Goal: Task Accomplishment & Management: Use online tool/utility

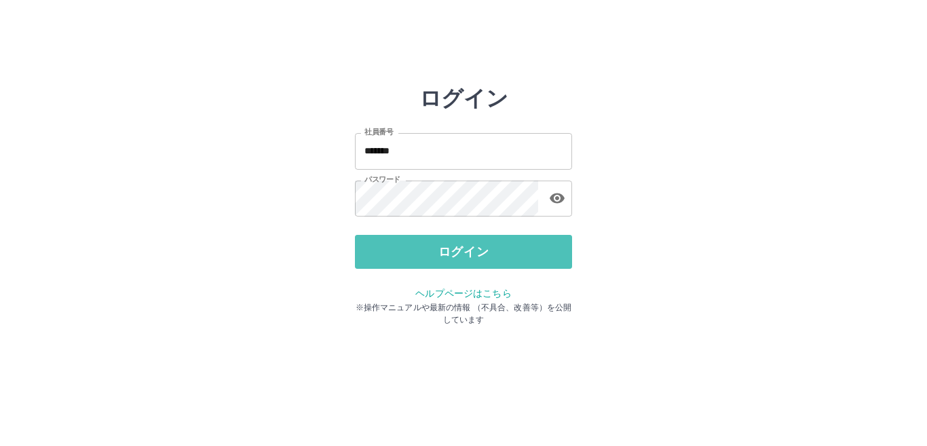
click at [397, 257] on button "ログイン" at bounding box center [463, 252] width 217 height 34
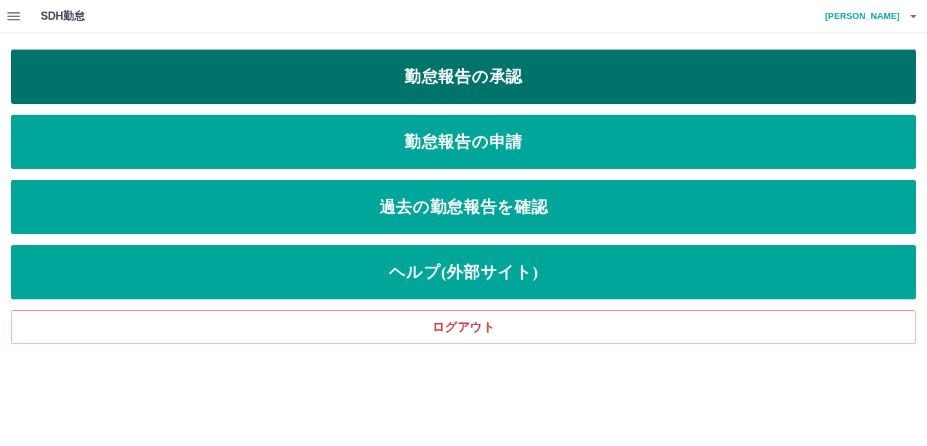
click at [479, 61] on link "勤怠報告の承認" at bounding box center [464, 77] width 906 height 54
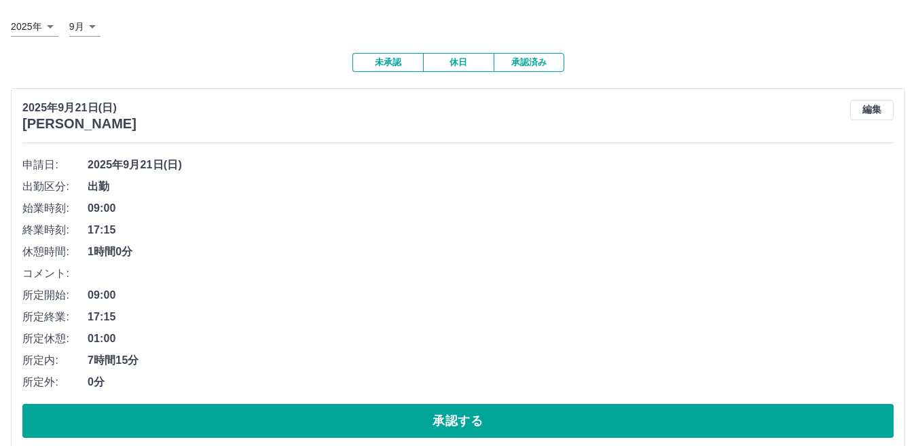
scroll to position [136, 0]
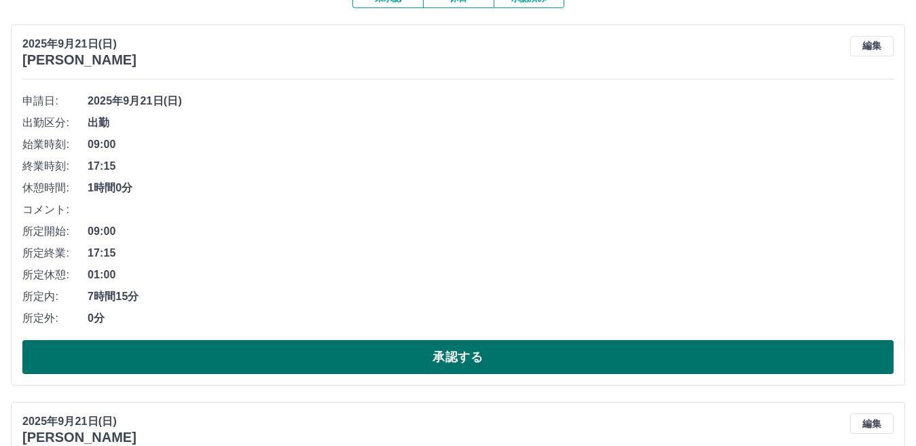
click at [388, 361] on button "承認する" at bounding box center [457, 357] width 871 height 34
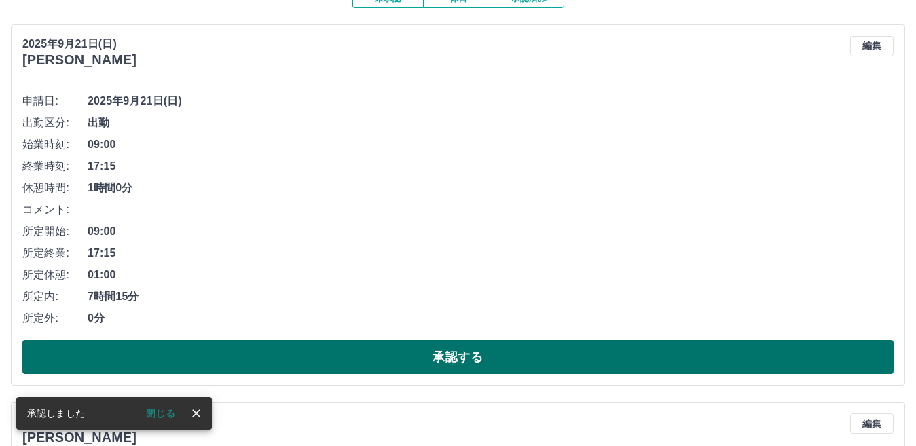
click at [390, 362] on button "承認する" at bounding box center [457, 357] width 871 height 34
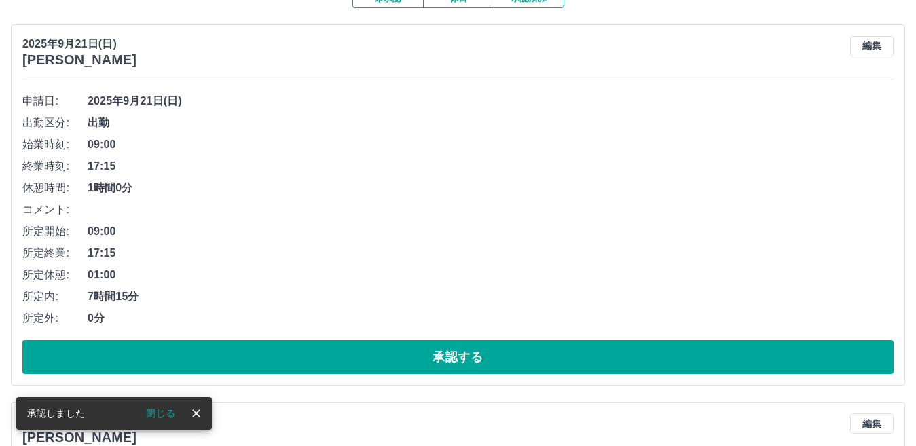
click at [390, 362] on button "承認する" at bounding box center [457, 357] width 871 height 34
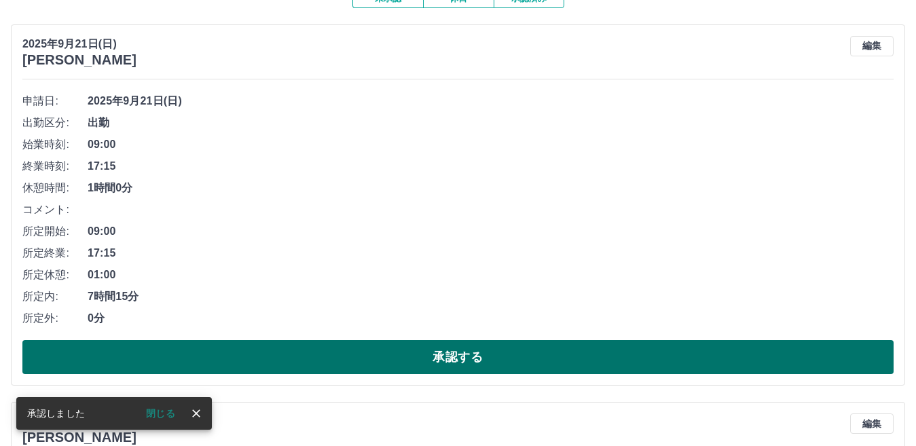
click at [370, 350] on button "承認する" at bounding box center [457, 357] width 871 height 34
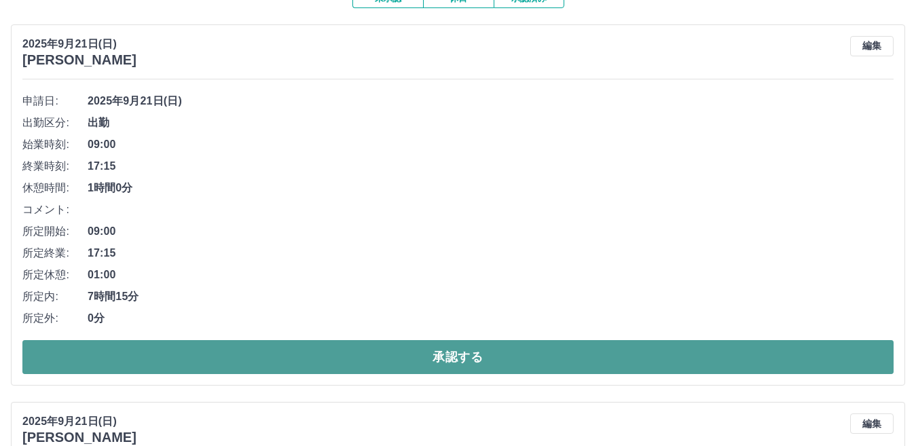
click at [373, 353] on button "承認する" at bounding box center [457, 357] width 871 height 34
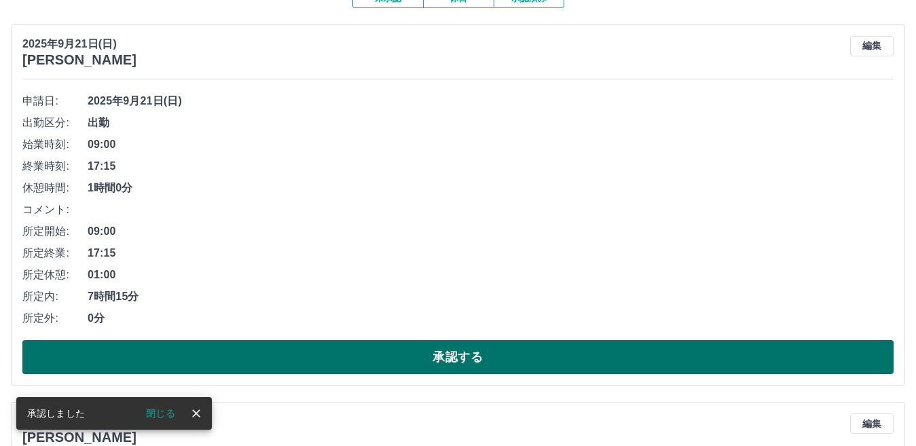
click at [377, 356] on button "承認する" at bounding box center [457, 357] width 871 height 34
